Goal: Task Accomplishment & Management: Use online tool/utility

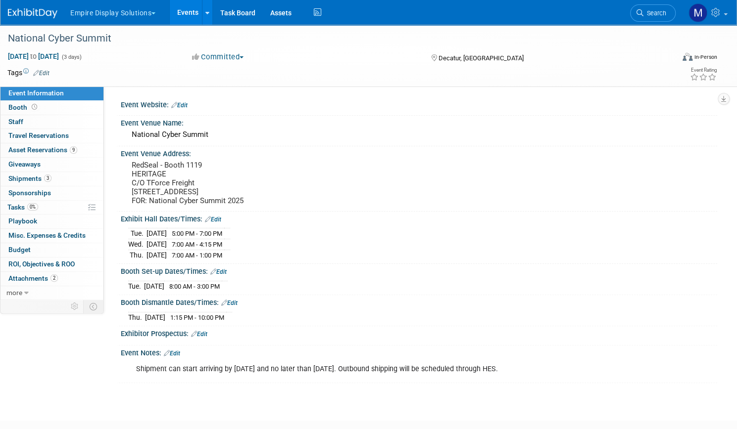
click at [206, 15] on link "Events" at bounding box center [188, 12] width 36 height 25
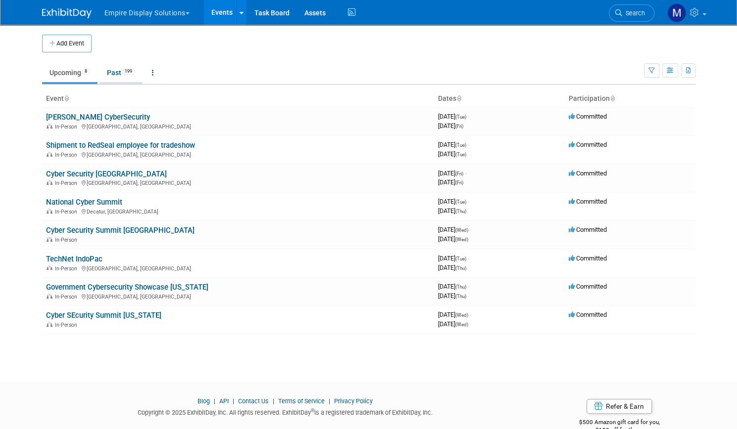
click at [108, 73] on link "Past 199" at bounding box center [120, 72] width 43 height 19
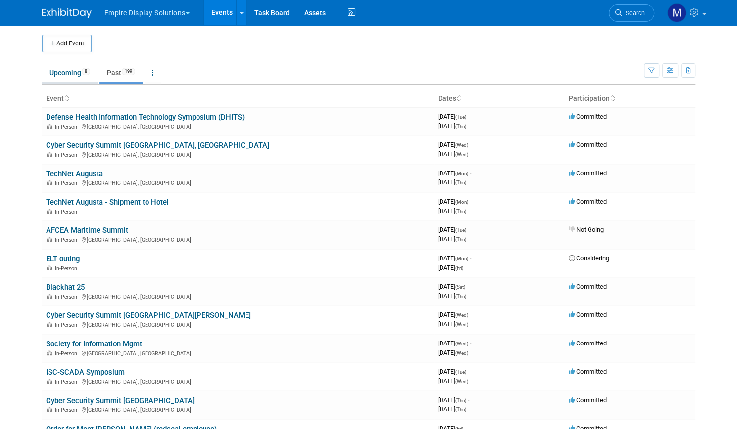
click at [64, 76] on link "Upcoming 8" at bounding box center [69, 72] width 55 height 19
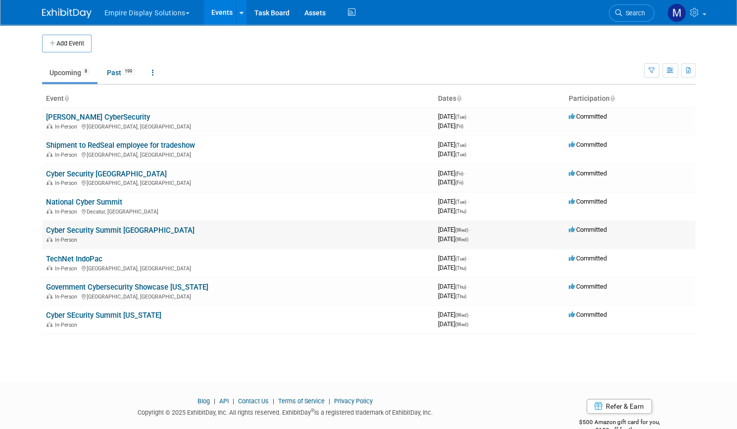
click at [140, 228] on link "Cyber Security Summit [GEOGRAPHIC_DATA]" at bounding box center [120, 230] width 148 height 9
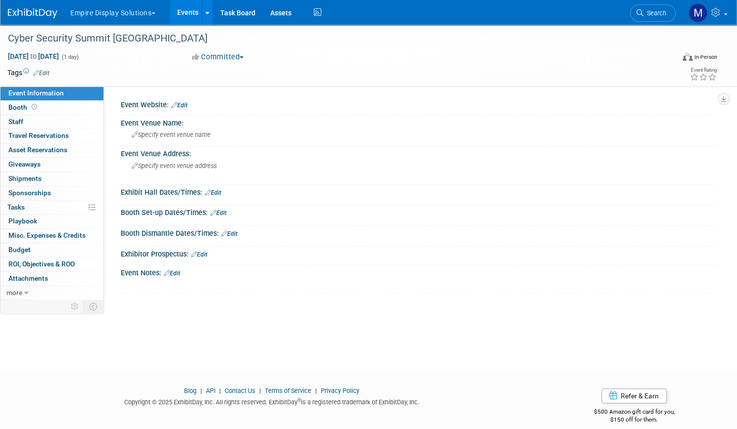
click at [206, 15] on link "Events" at bounding box center [188, 12] width 36 height 25
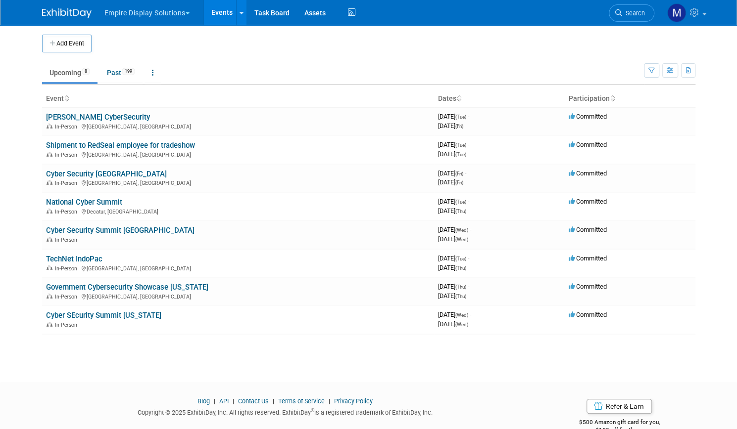
click at [170, 16] on button "Empire Display Solutions" at bounding box center [152, 11] width 98 height 22
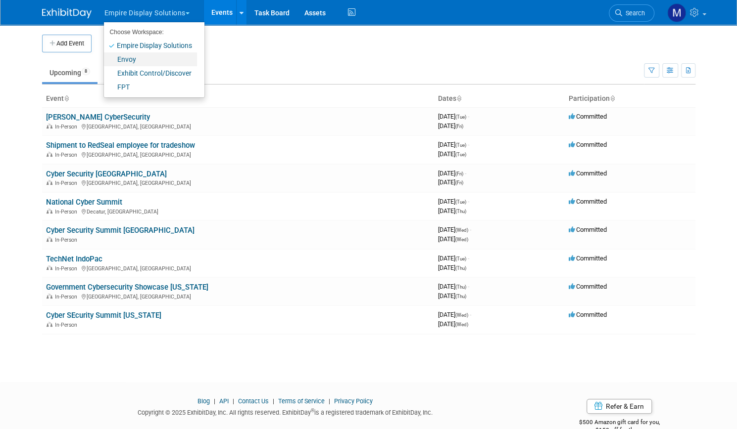
click at [142, 61] on link "Envoy" at bounding box center [150, 59] width 93 height 14
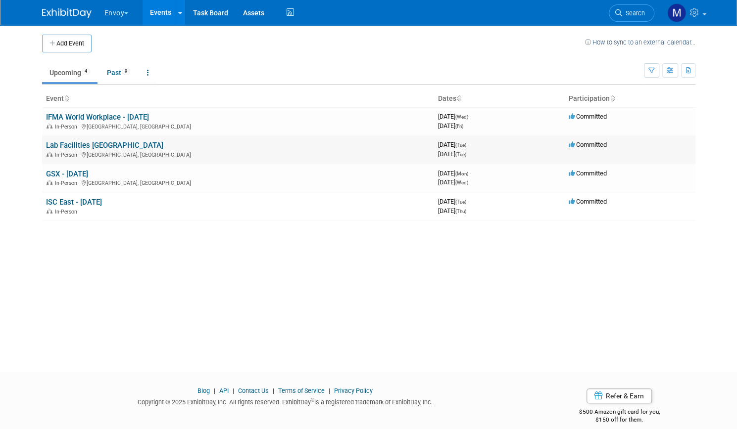
click at [108, 147] on link "Lab Facilities Summit West" at bounding box center [104, 145] width 117 height 9
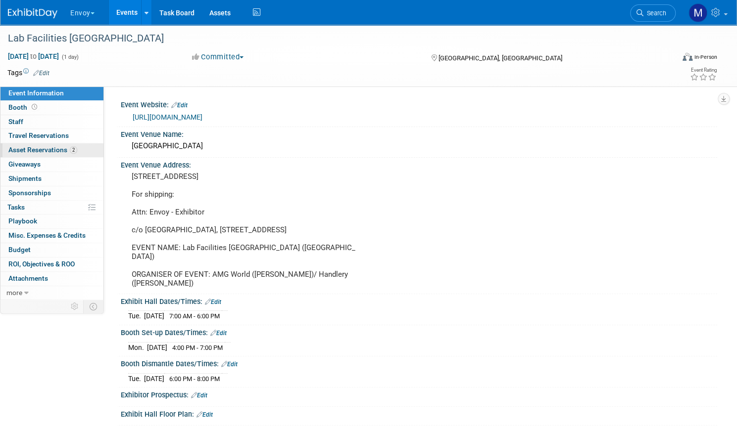
click at [77, 149] on span "Asset Reservations 2" at bounding box center [42, 150] width 69 height 8
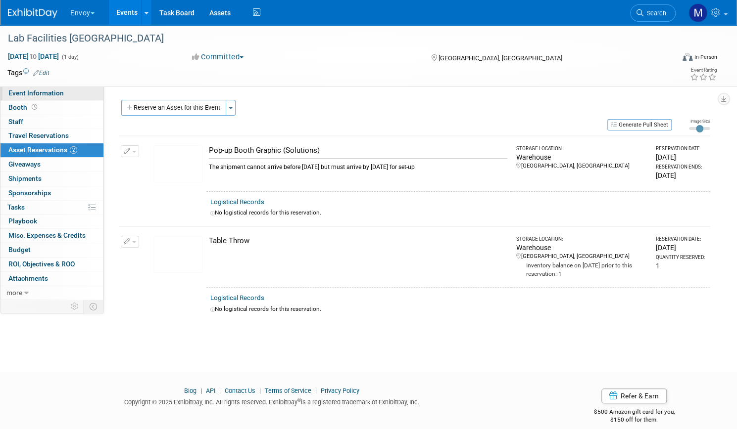
click at [64, 96] on span "Event Information" at bounding box center [35, 93] width 55 height 8
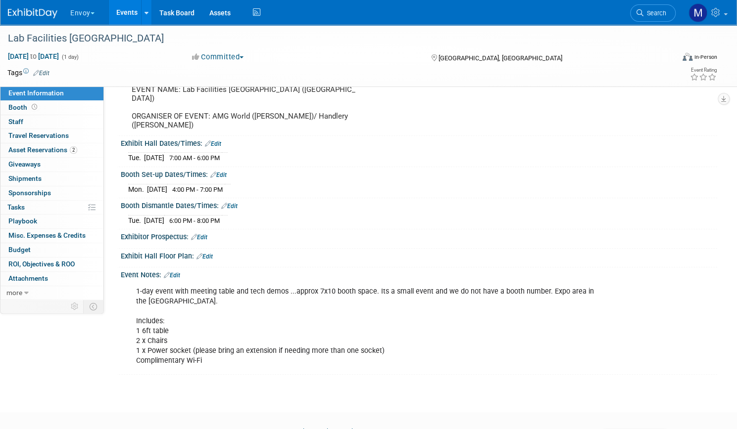
scroll to position [178, 0]
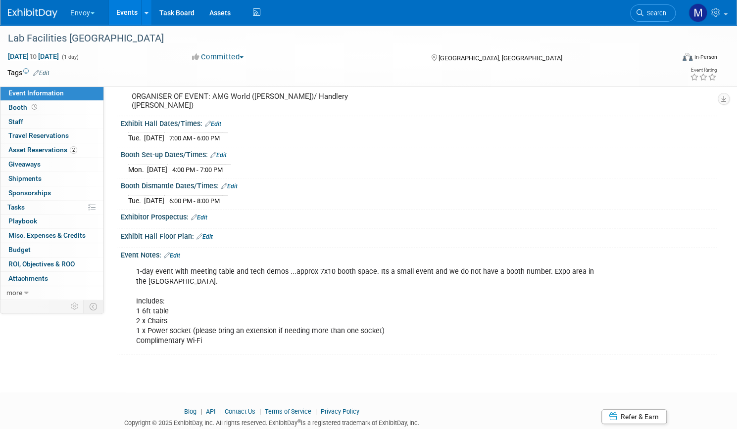
click at [85, 99] on link "Event Information" at bounding box center [51, 94] width 103 height 14
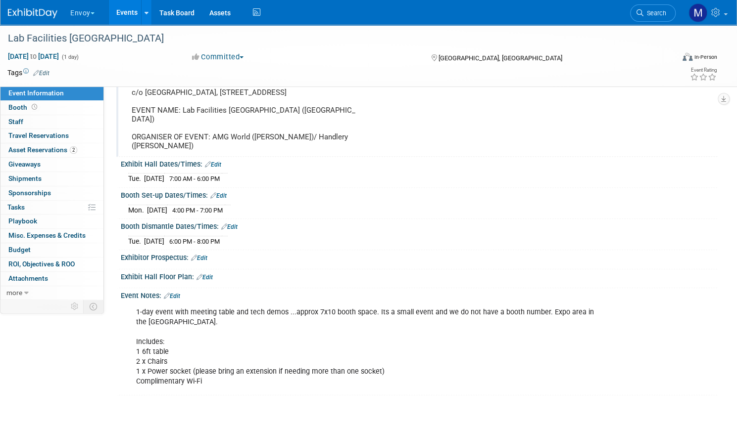
scroll to position [139, 0]
click at [77, 151] on span "Asset Reservations 2" at bounding box center [42, 150] width 69 height 8
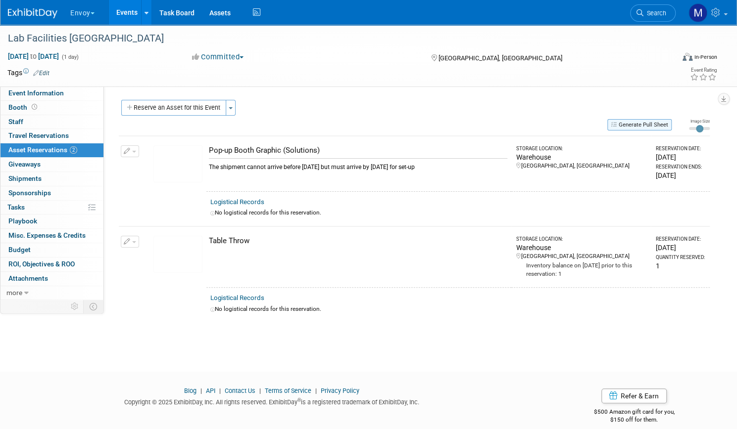
click at [616, 124] on button "Generate Pull Sheet" at bounding box center [639, 124] width 64 height 11
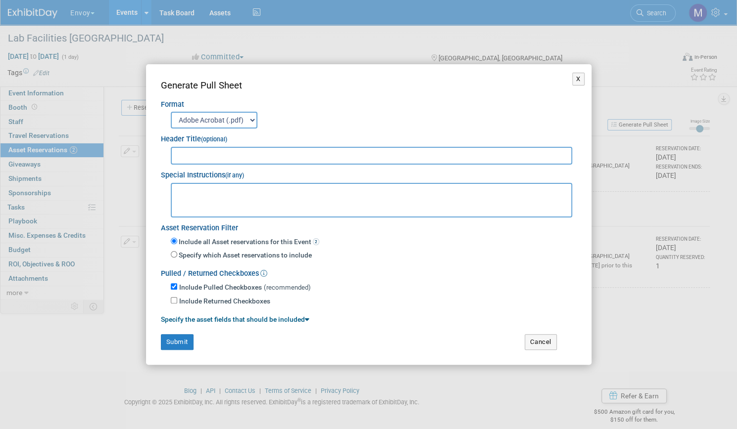
click at [352, 159] on input "text" at bounding box center [372, 156] width 402 height 18
type input "Lab Facilities"
click at [172, 335] on button "Submit" at bounding box center [177, 342] width 33 height 16
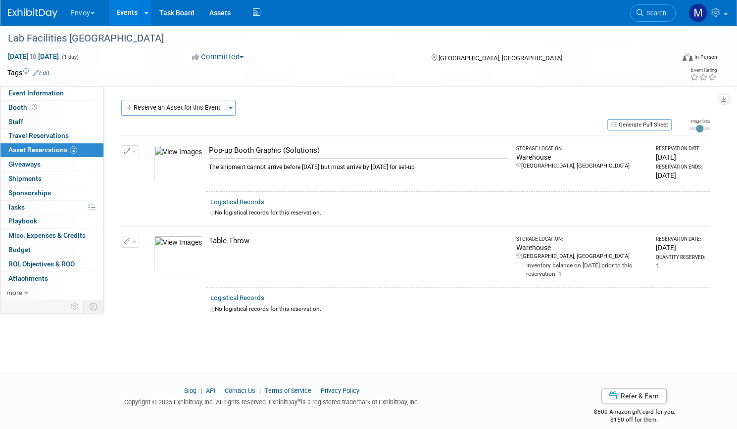
click at [103, 12] on button "Envoy" at bounding box center [88, 11] width 38 height 22
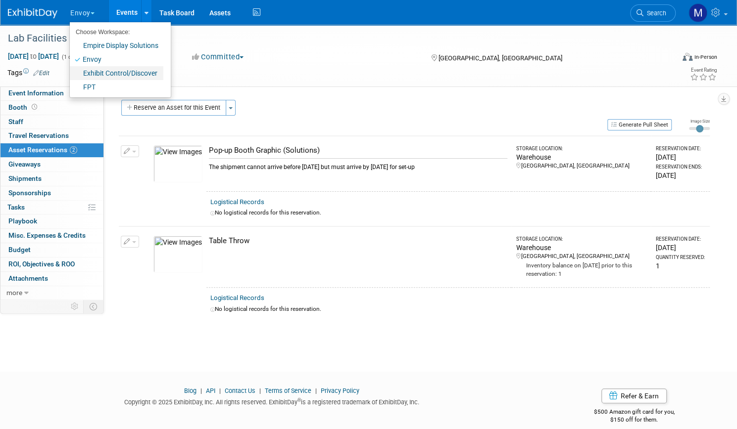
click at [111, 78] on link "Exhibit Control/Discover" at bounding box center [117, 73] width 94 height 14
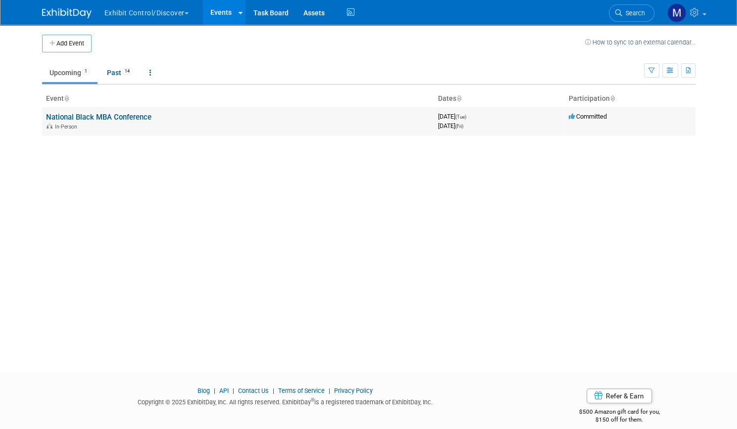
click at [99, 120] on link "National Black MBA Conference" at bounding box center [98, 117] width 105 height 9
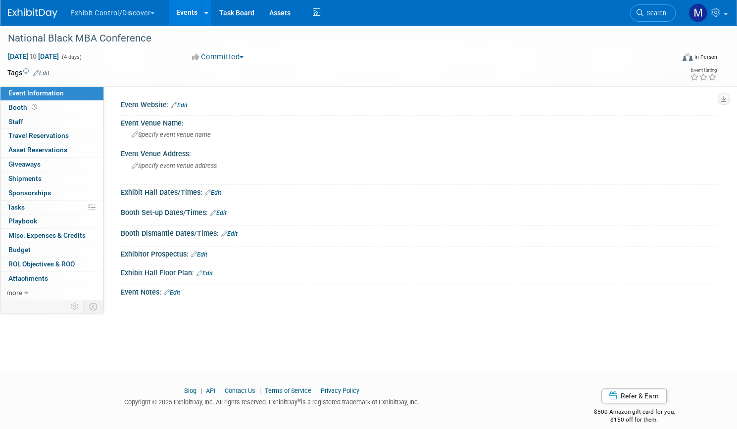
click at [146, 12] on button "Exhibit Control/Discover" at bounding box center [117, 11] width 97 height 22
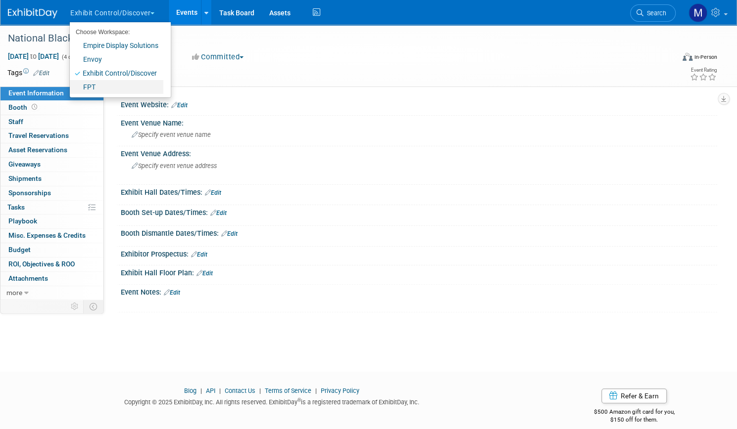
click at [125, 91] on link "FPT" at bounding box center [117, 87] width 94 height 14
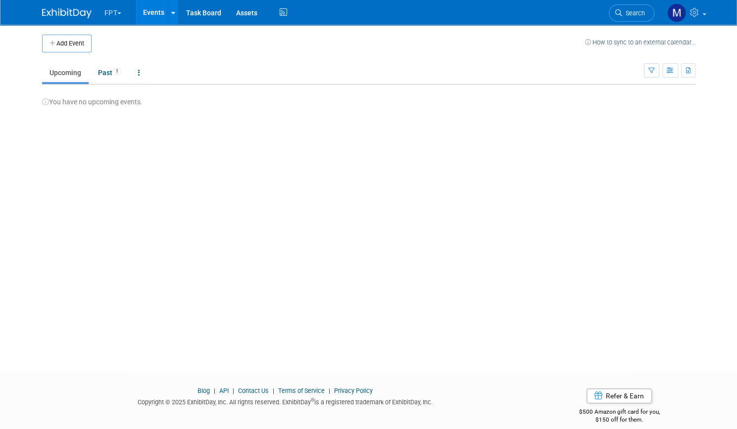
click at [107, 7] on button "FPT" at bounding box center [118, 11] width 31 height 22
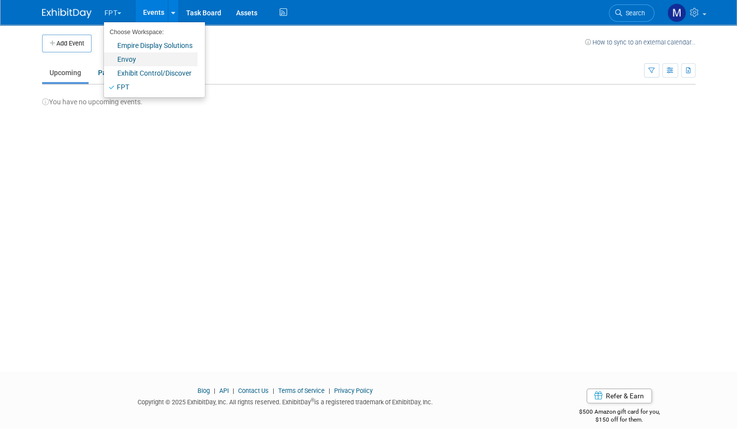
click at [118, 60] on link "Envoy" at bounding box center [151, 59] width 94 height 14
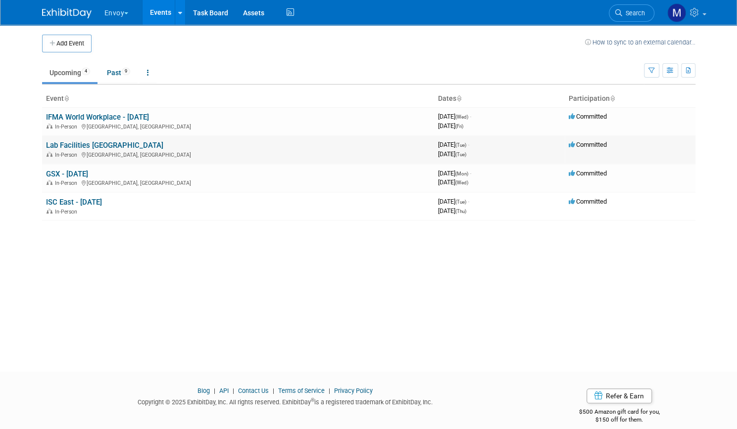
click at [86, 147] on link "Lab Facilities Summit West" at bounding box center [104, 145] width 117 height 9
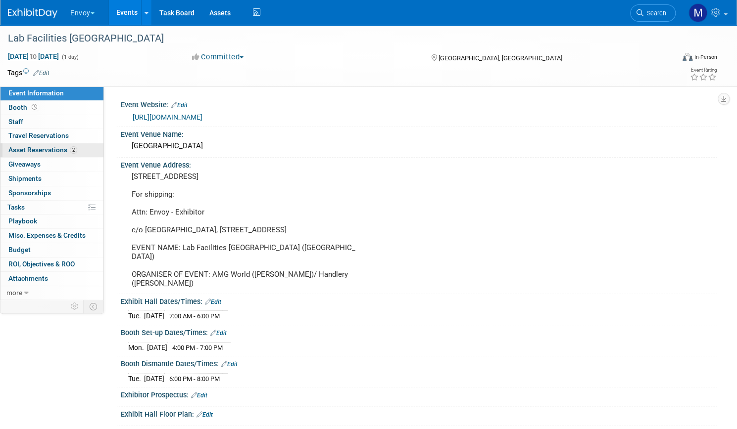
click at [77, 150] on span "Asset Reservations 2" at bounding box center [42, 150] width 69 height 8
